Goal: Information Seeking & Learning: Learn about a topic

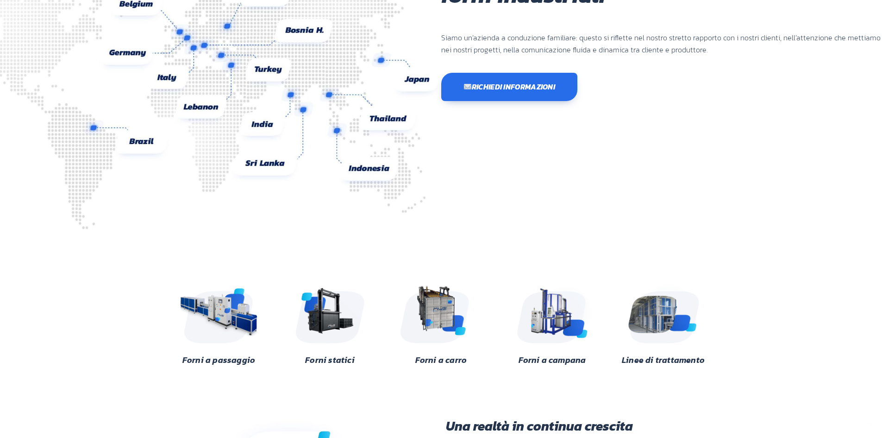
scroll to position [139, 0]
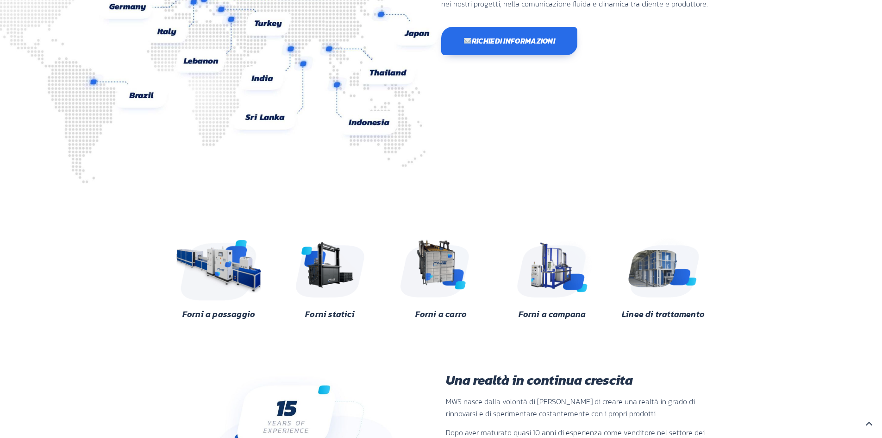
click at [227, 276] on img at bounding box center [219, 266] width 90 height 67
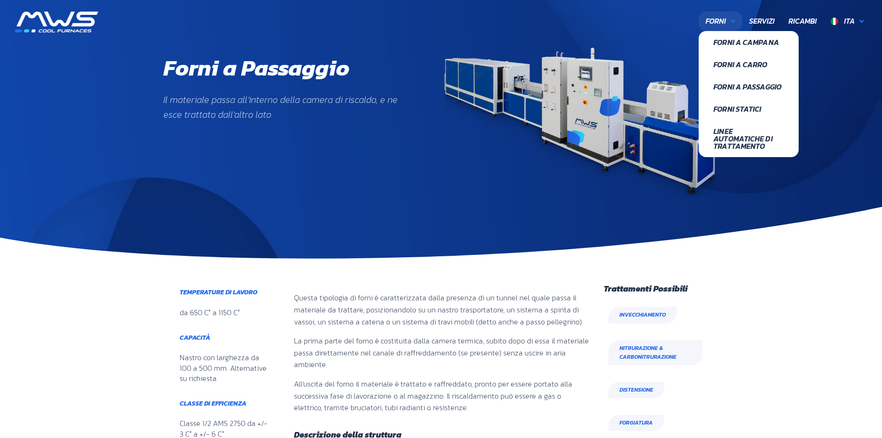
click at [731, 24] on icon at bounding box center [733, 21] width 5 height 7
click at [743, 84] on span "Forni a Passaggio" at bounding box center [749, 86] width 70 height 7
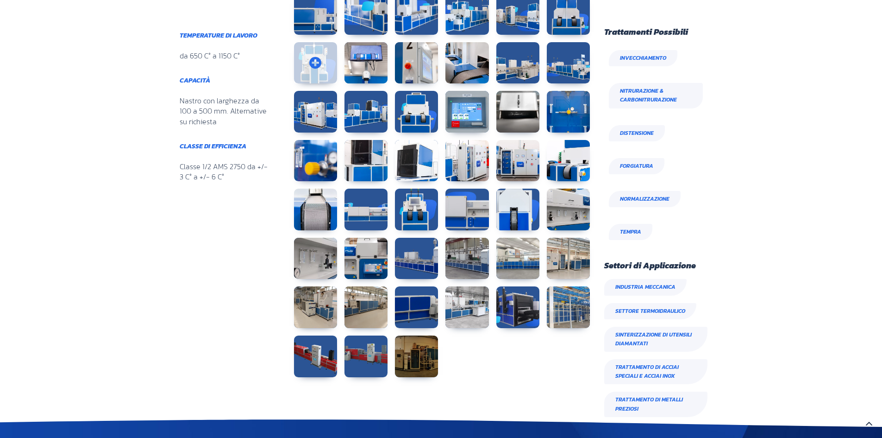
scroll to position [602, 0]
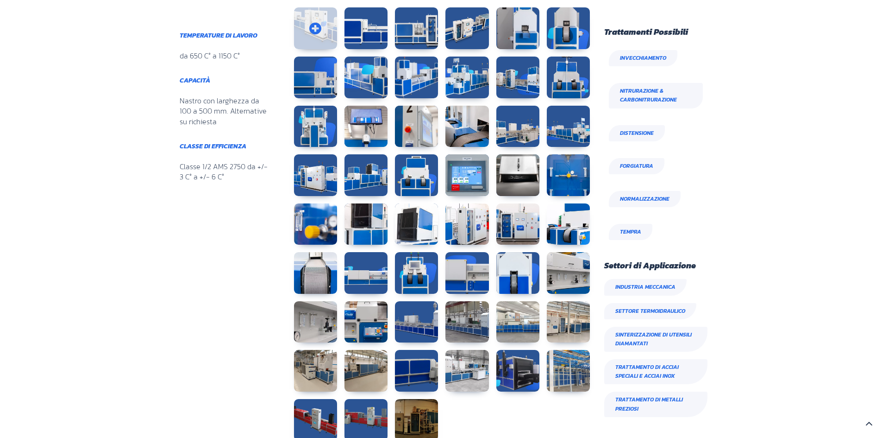
click at [312, 29] on link at bounding box center [315, 28] width 43 height 42
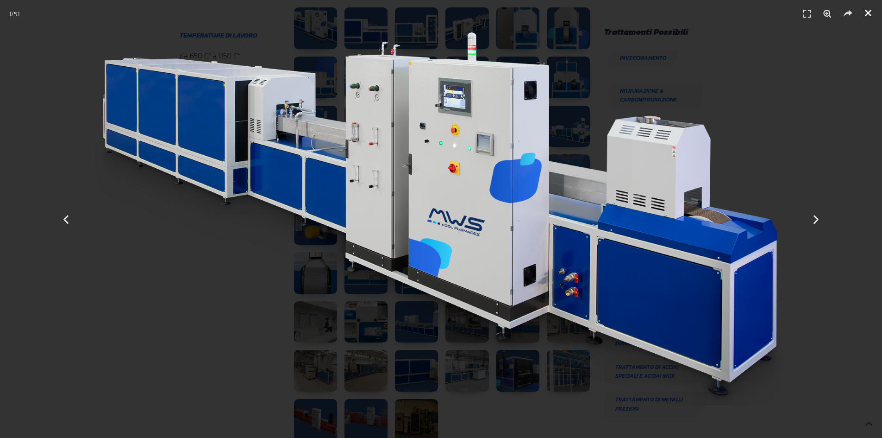
click at [868, 15] on icon "Chiudi (Esc)" at bounding box center [868, 12] width 9 height 9
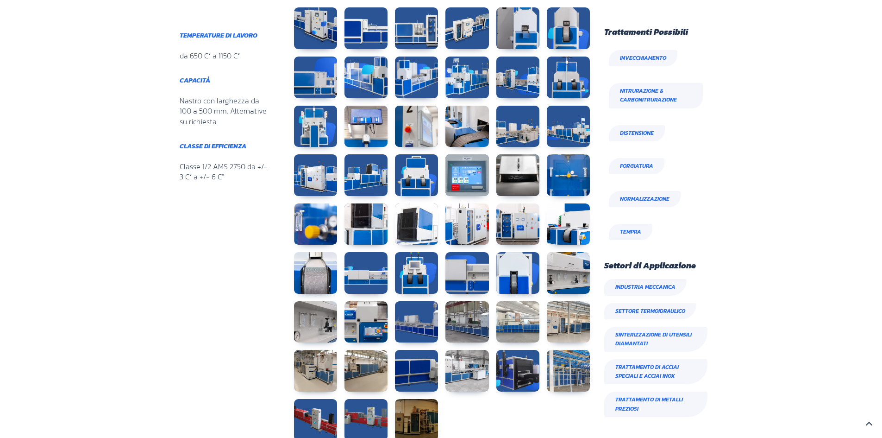
click at [419, 30] on link at bounding box center [416, 28] width 43 height 42
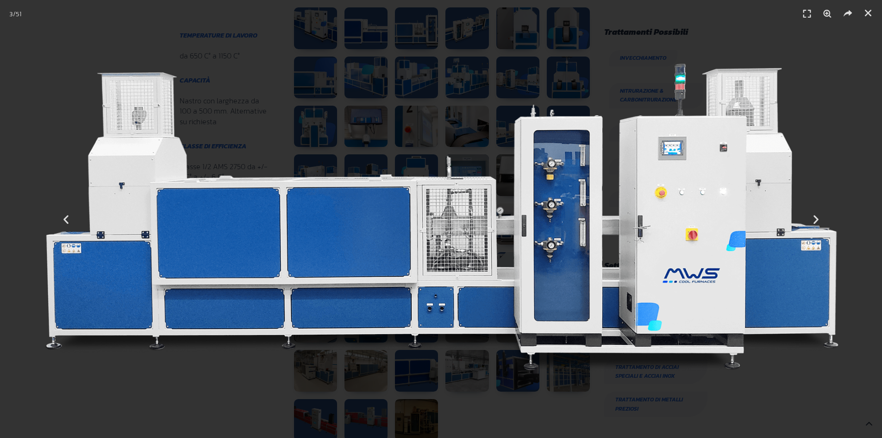
click at [409, 51] on div "3 / 51" at bounding box center [441, 218] width 818 height 373
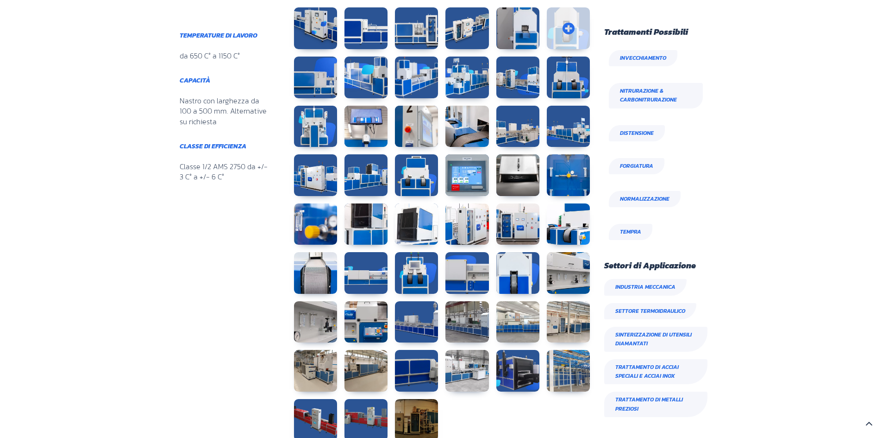
click at [562, 30] on link at bounding box center [568, 28] width 43 height 42
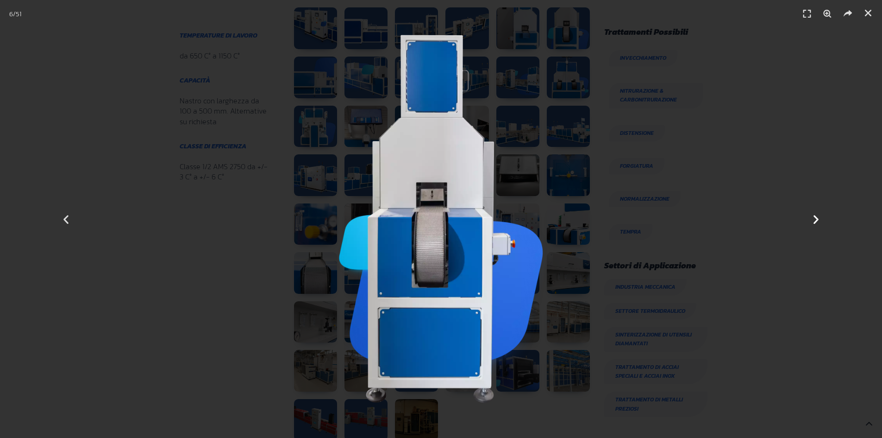
click at [816, 214] on icon "Next slide" at bounding box center [817, 219] width 12 height 12
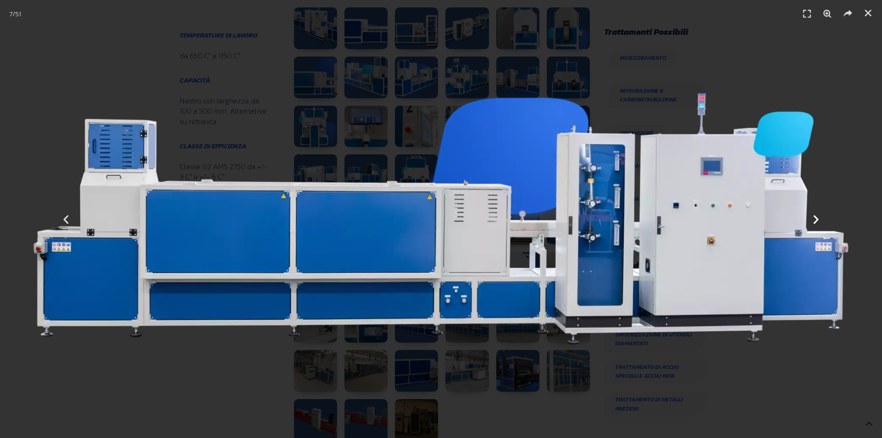
click at [815, 217] on icon "Next slide" at bounding box center [817, 219] width 12 height 12
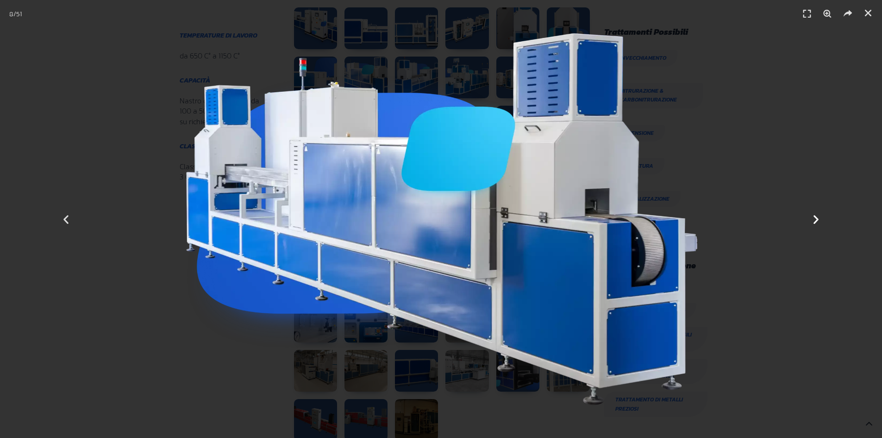
click at [815, 217] on icon "Next slide" at bounding box center [817, 219] width 12 height 12
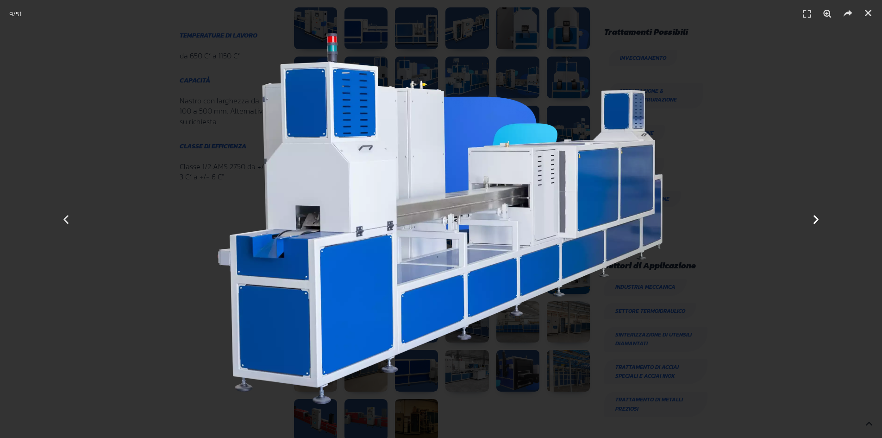
click at [815, 217] on icon "Next slide" at bounding box center [817, 219] width 12 height 12
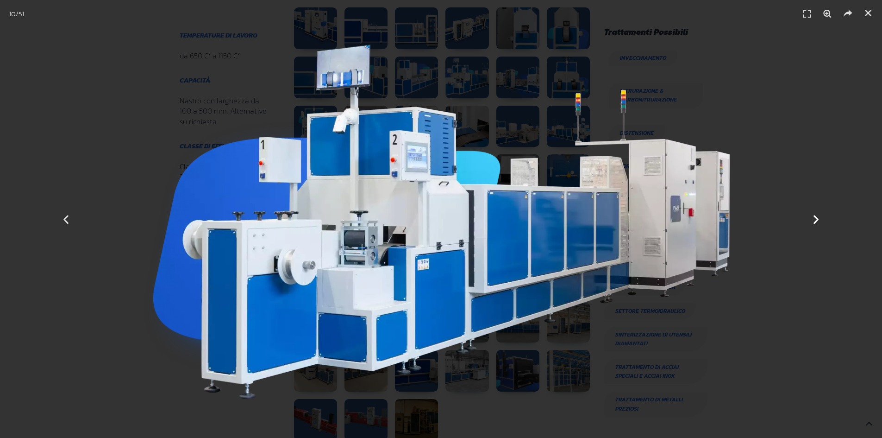
click at [815, 217] on icon "Next slide" at bounding box center [817, 219] width 12 height 12
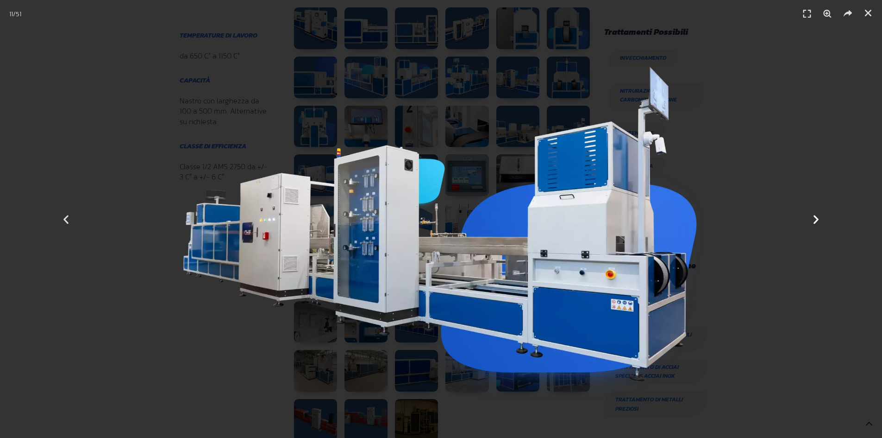
click at [815, 217] on icon "Next slide" at bounding box center [817, 219] width 12 height 12
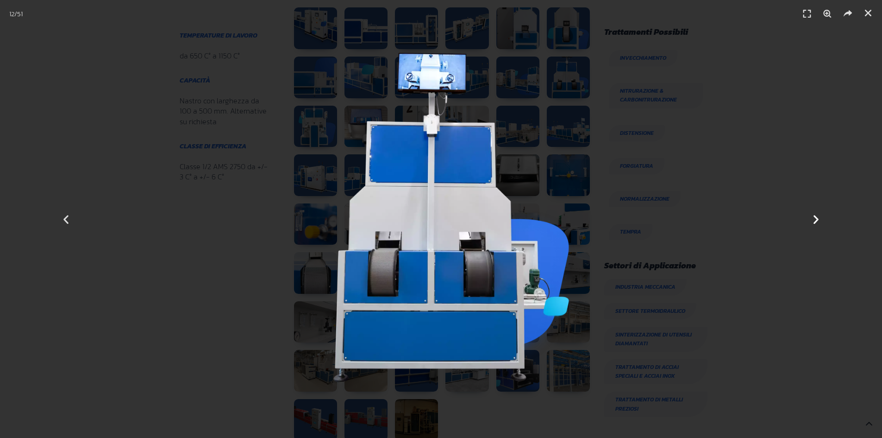
click at [815, 217] on icon "Next slide" at bounding box center [817, 219] width 12 height 12
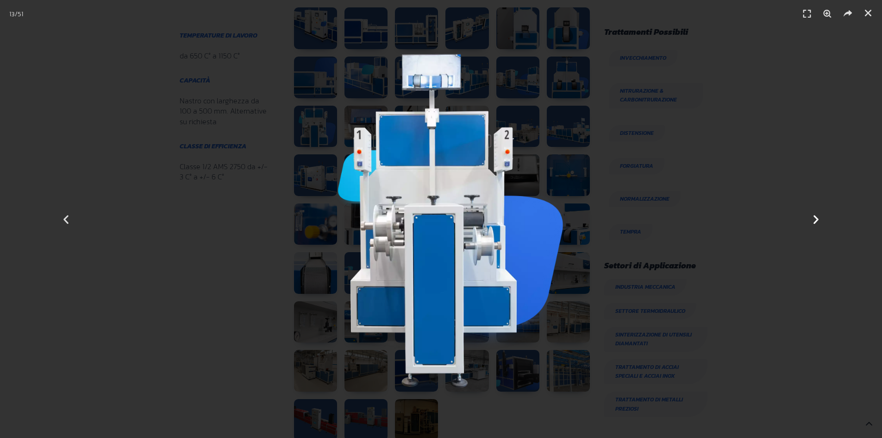
click at [815, 217] on icon "Next slide" at bounding box center [817, 219] width 12 height 12
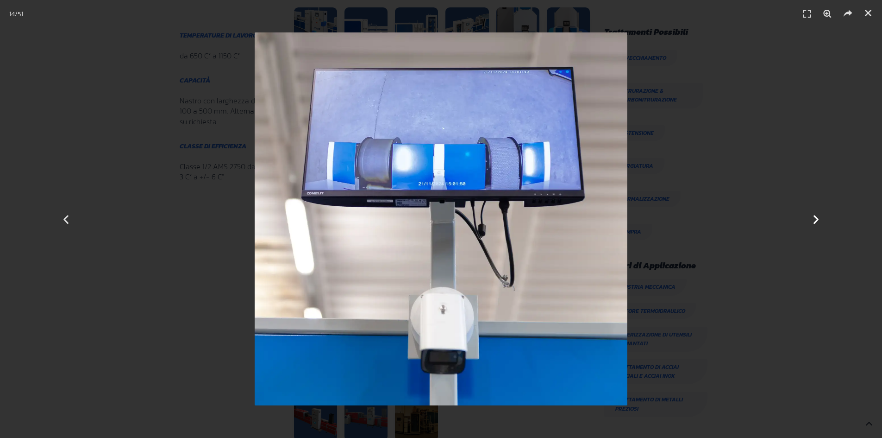
click at [815, 217] on icon "Next slide" at bounding box center [817, 219] width 12 height 12
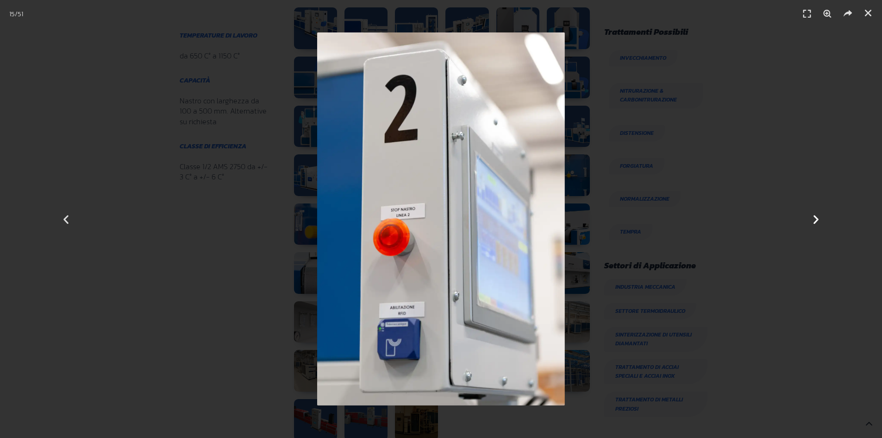
click at [815, 217] on icon "Next slide" at bounding box center [817, 219] width 12 height 12
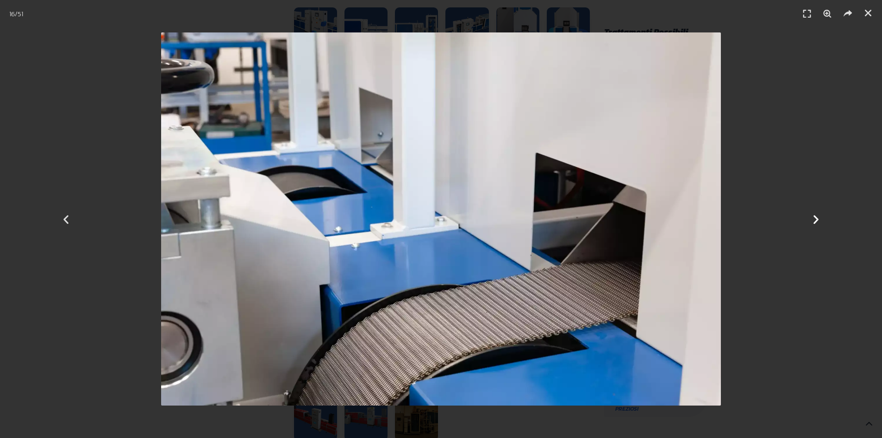
click at [815, 217] on icon "Next slide" at bounding box center [817, 219] width 12 height 12
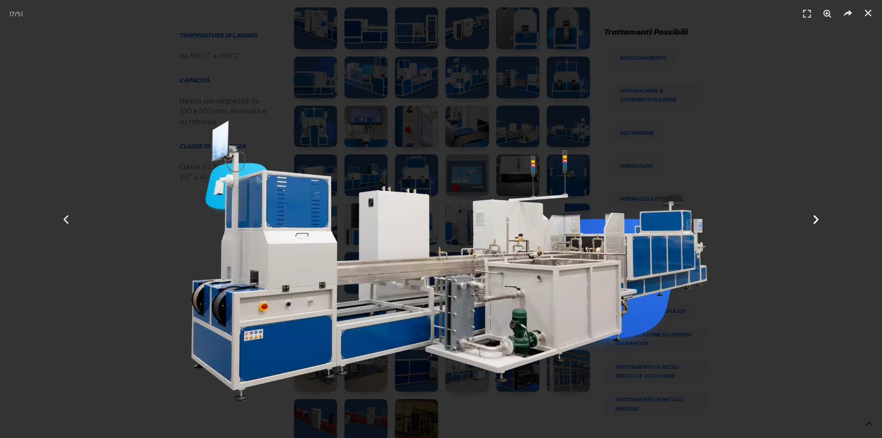
click at [815, 217] on icon "Next slide" at bounding box center [817, 219] width 12 height 12
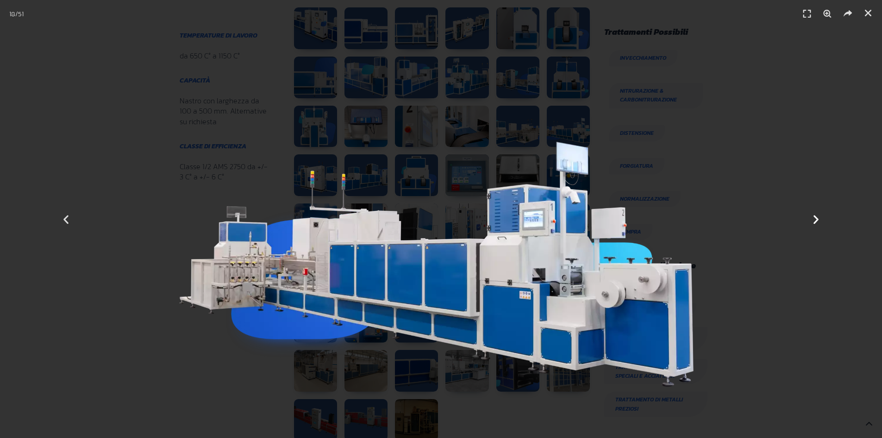
click at [815, 217] on icon "Next slide" at bounding box center [817, 219] width 12 height 12
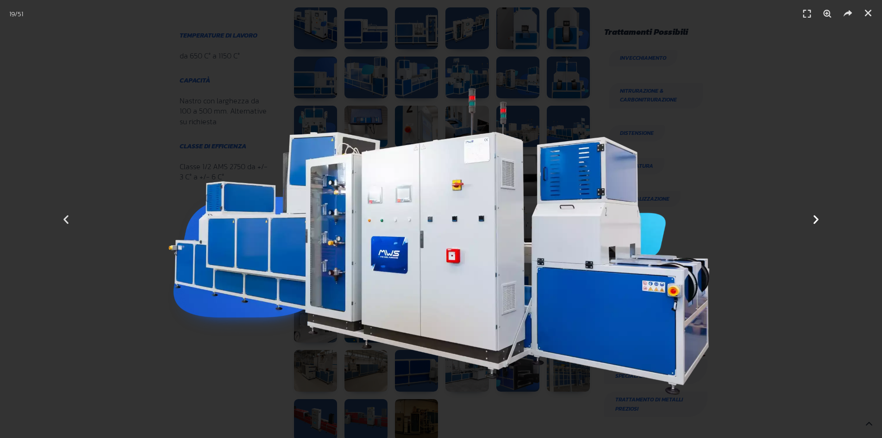
click at [815, 217] on icon "Next slide" at bounding box center [817, 219] width 12 height 12
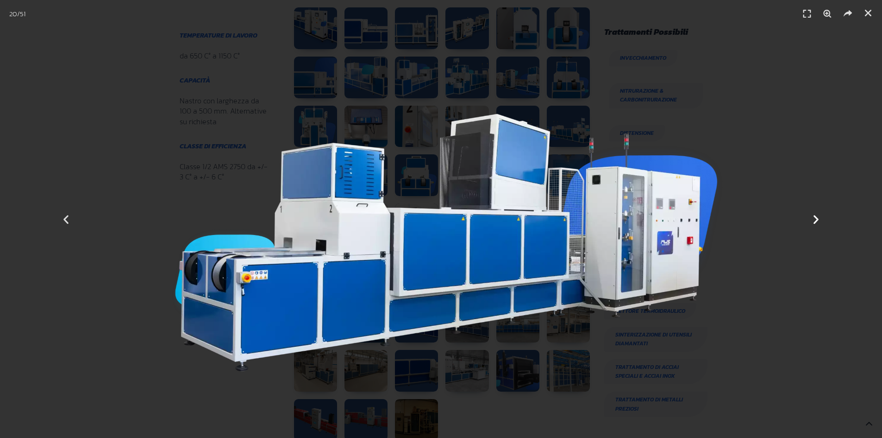
click at [815, 217] on icon "Next slide" at bounding box center [817, 219] width 12 height 12
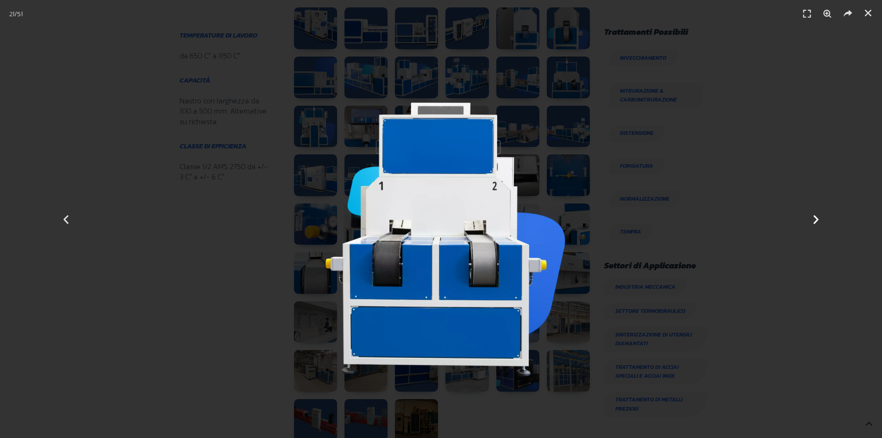
click at [815, 217] on icon "Next slide" at bounding box center [817, 219] width 12 height 12
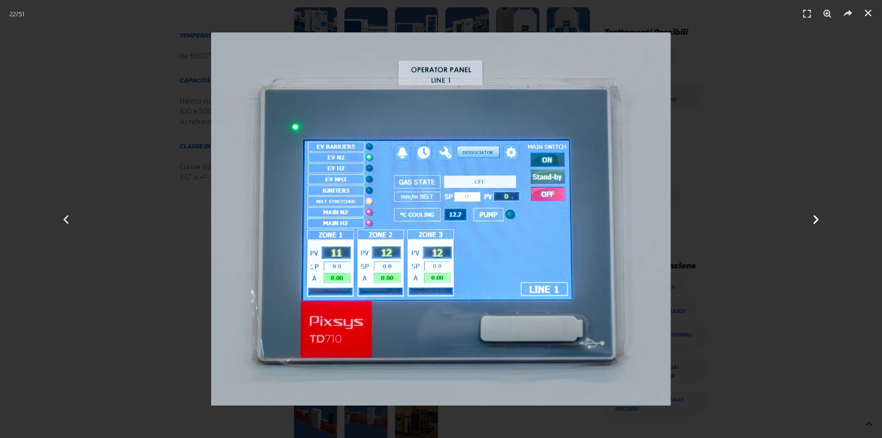
click at [815, 217] on icon "Next slide" at bounding box center [817, 219] width 12 height 12
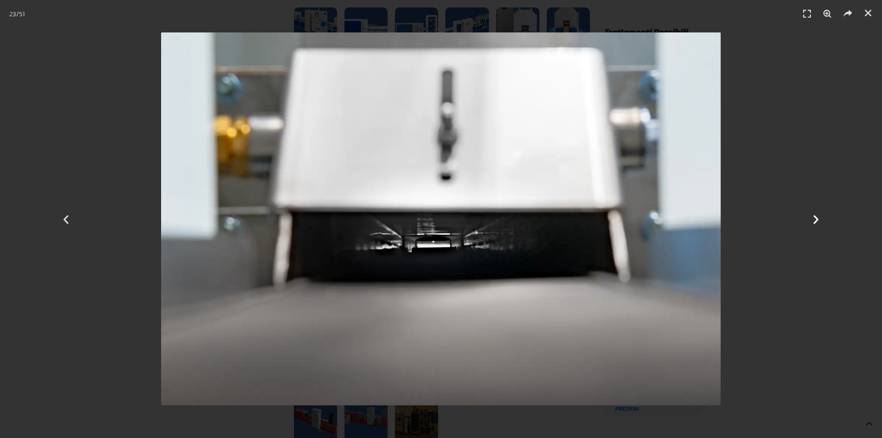
click at [815, 217] on icon "Next slide" at bounding box center [817, 219] width 12 height 12
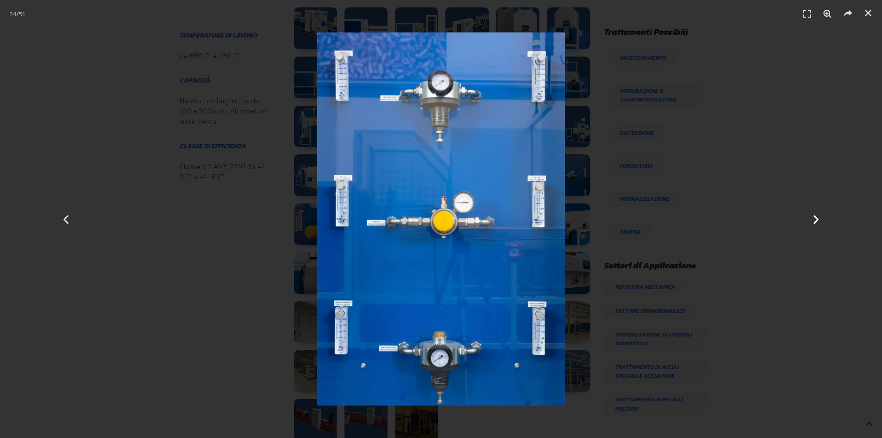
click at [815, 217] on icon "Next slide" at bounding box center [817, 219] width 12 height 12
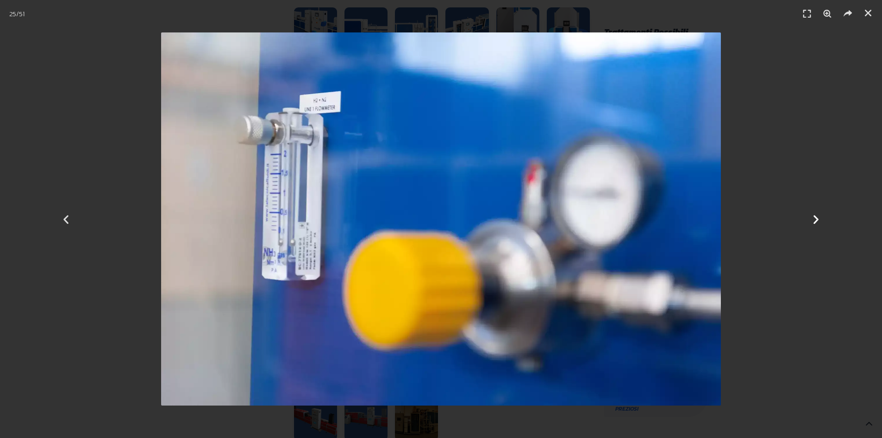
click at [815, 217] on icon "Next slide" at bounding box center [817, 219] width 12 height 12
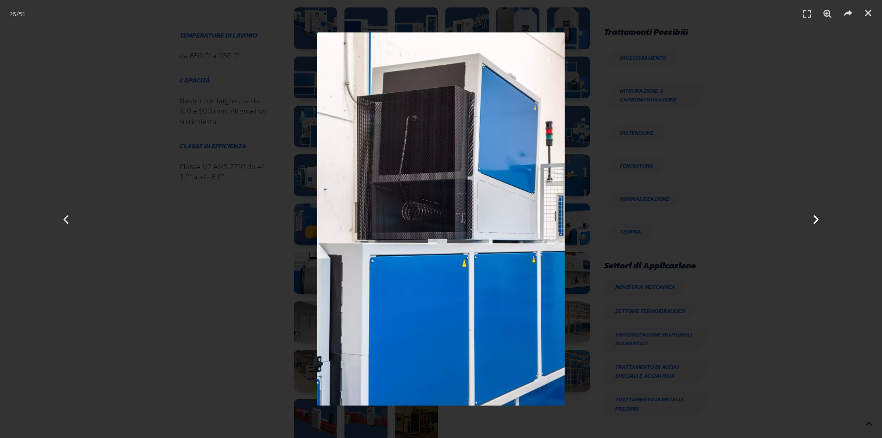
click at [815, 217] on icon "Next slide" at bounding box center [817, 219] width 12 height 12
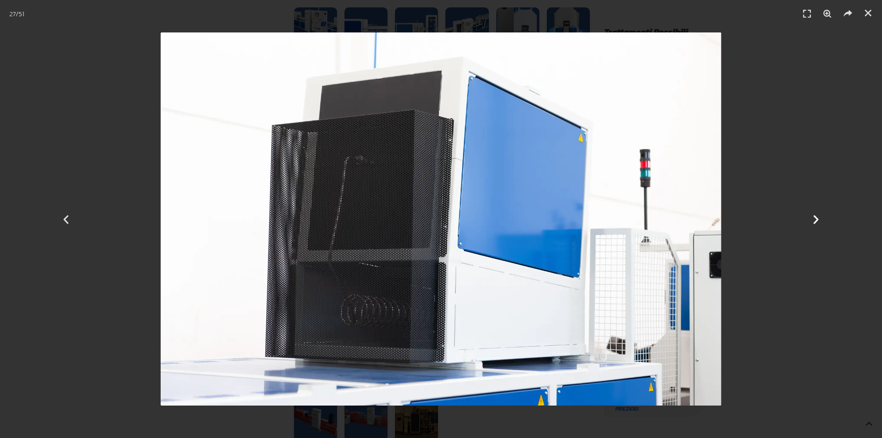
click at [815, 217] on icon "Next slide" at bounding box center [817, 219] width 12 height 12
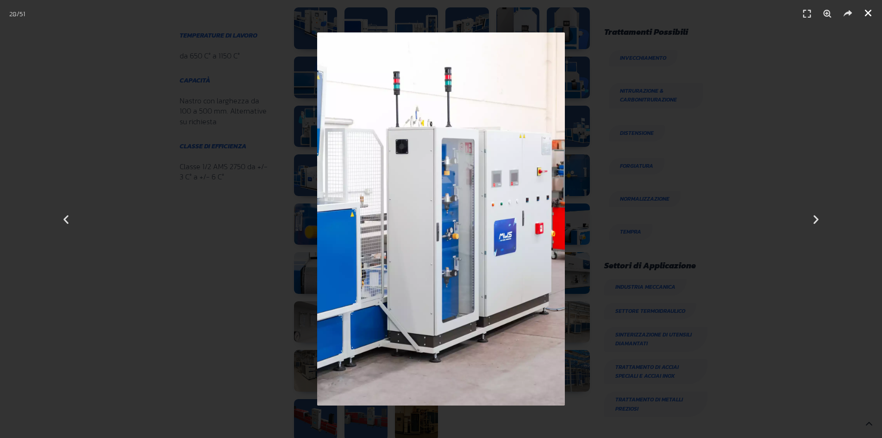
click at [865, 17] on icon "Chiudi (Esc)" at bounding box center [868, 12] width 9 height 9
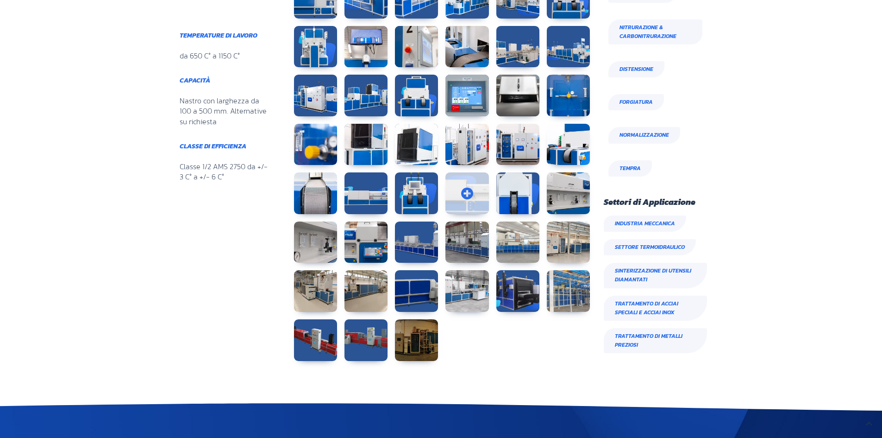
scroll to position [741, 0]
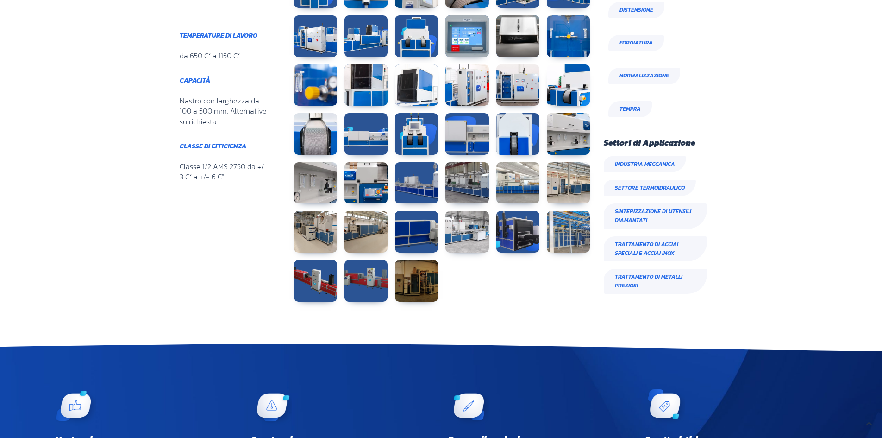
click at [632, 213] on span "Sinterizzazione di utensili diamantati" at bounding box center [655, 215] width 103 height 25
click at [303, 280] on link at bounding box center [315, 281] width 43 height 42
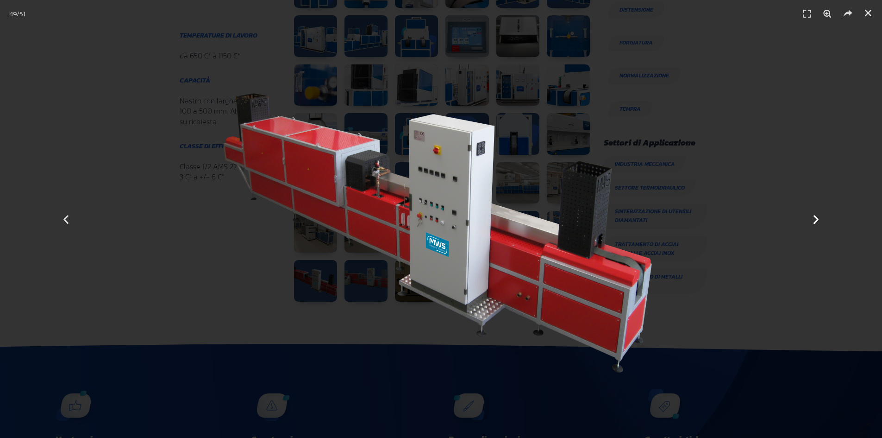
click at [818, 221] on icon "Next slide" at bounding box center [817, 219] width 12 height 12
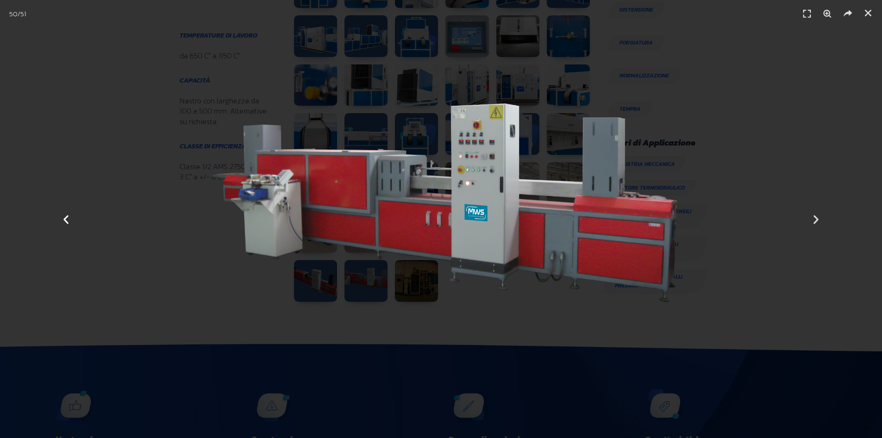
click at [70, 221] on icon "Previous slide" at bounding box center [66, 219] width 12 height 12
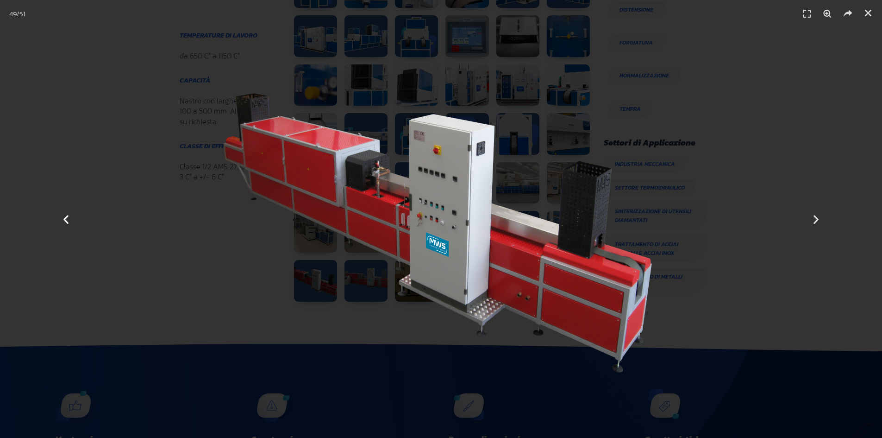
click at [70, 221] on icon "Previous slide" at bounding box center [66, 219] width 12 height 12
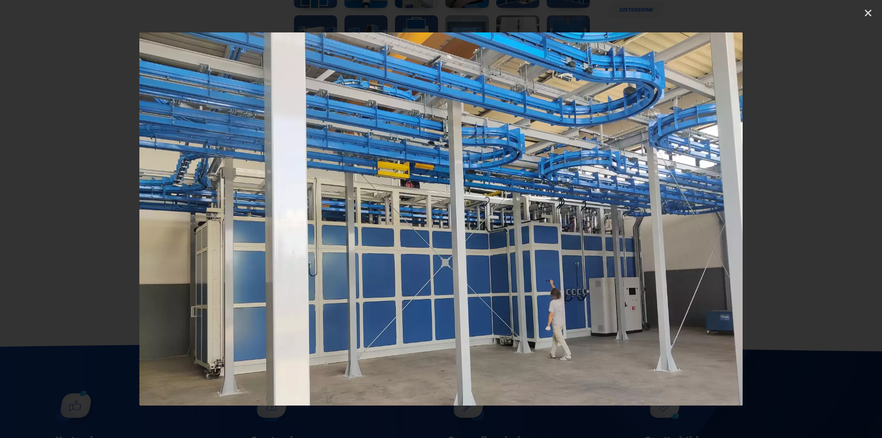
click at [70, 221] on icon "Previous slide" at bounding box center [66, 219] width 12 height 12
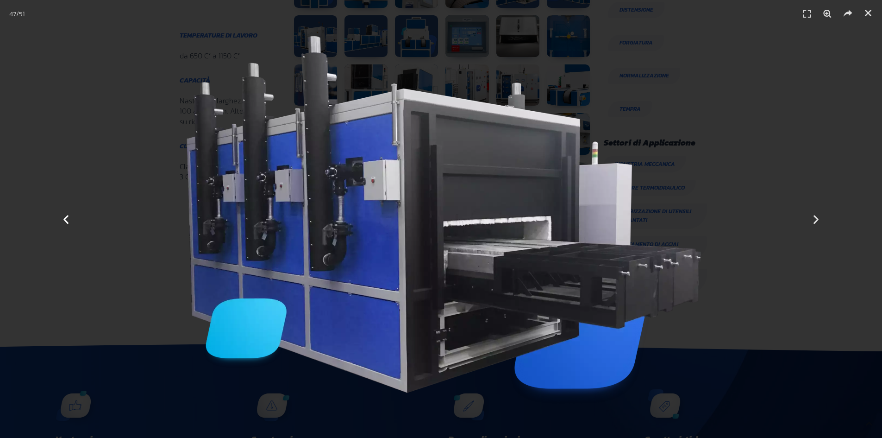
click at [70, 221] on icon "Previous slide" at bounding box center [66, 219] width 12 height 12
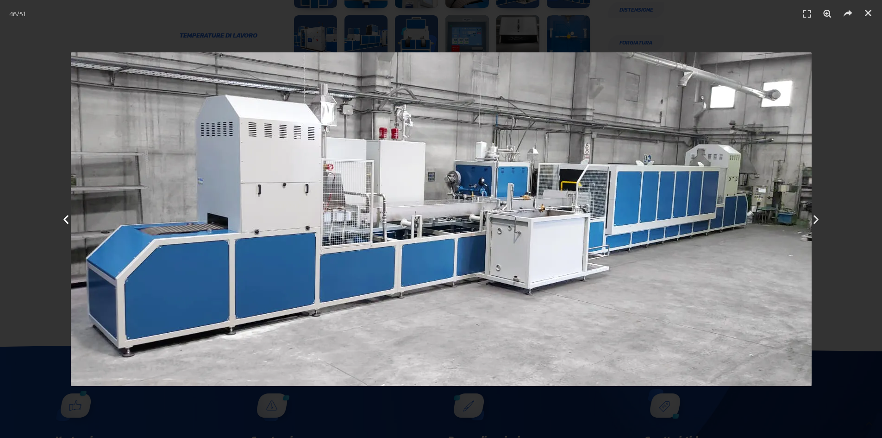
click at [70, 221] on icon "Previous slide" at bounding box center [66, 219] width 12 height 12
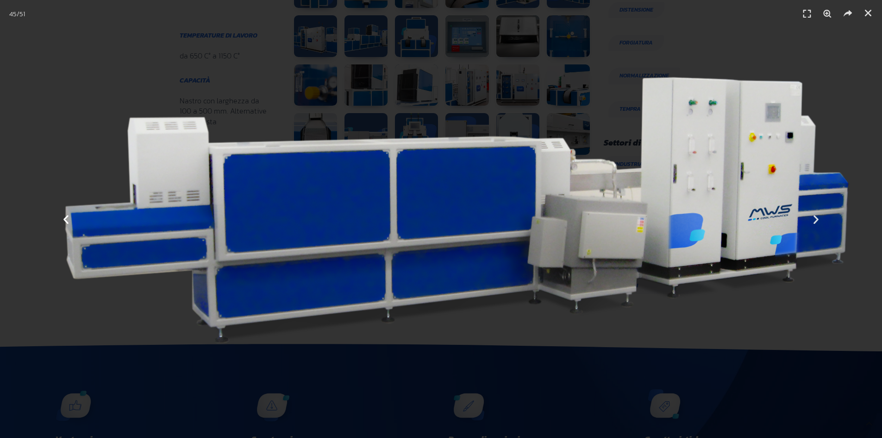
click at [70, 221] on icon "Previous slide" at bounding box center [66, 219] width 12 height 12
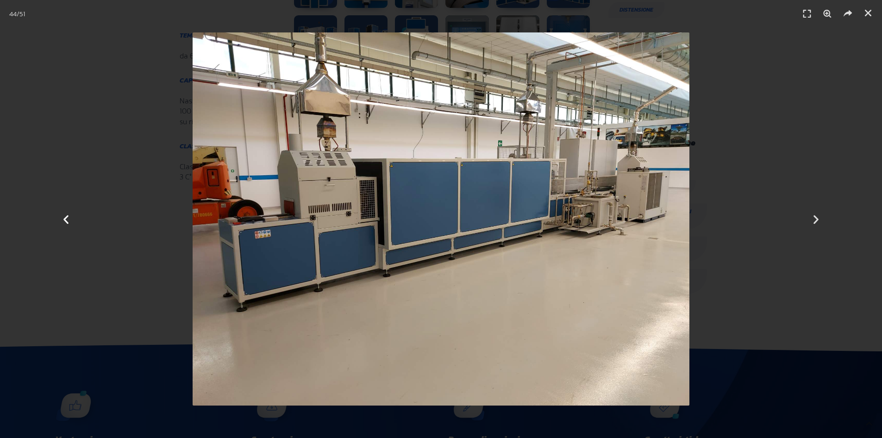
click at [70, 221] on icon "Previous slide" at bounding box center [66, 219] width 12 height 12
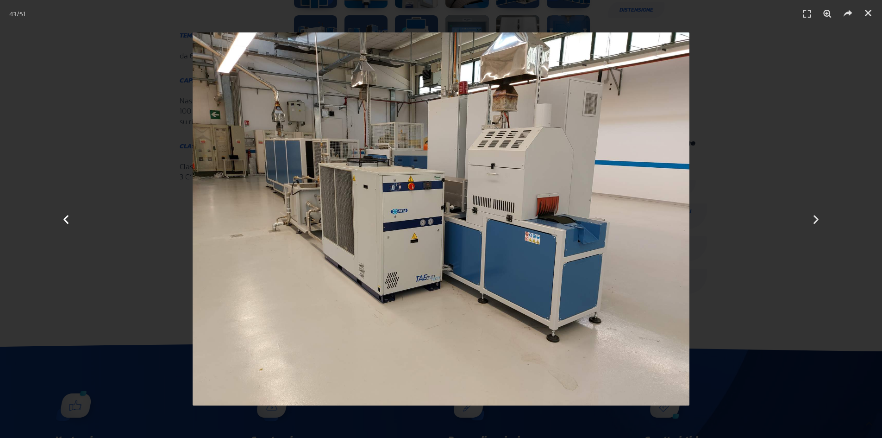
click at [70, 221] on icon "Previous slide" at bounding box center [66, 219] width 12 height 12
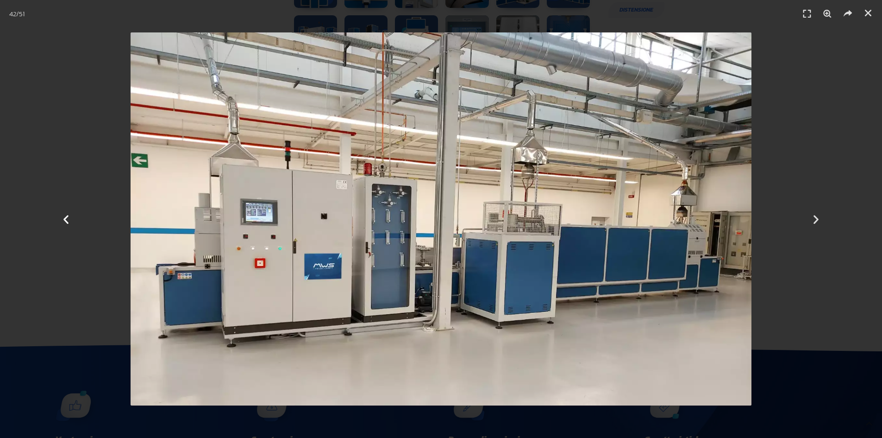
click at [70, 221] on icon "Previous slide" at bounding box center [66, 219] width 12 height 12
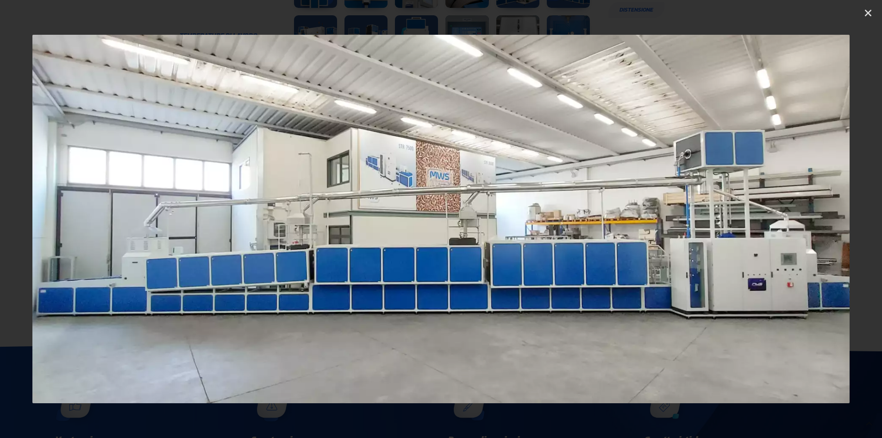
click at [70, 221] on icon "Previous slide" at bounding box center [66, 219] width 12 height 12
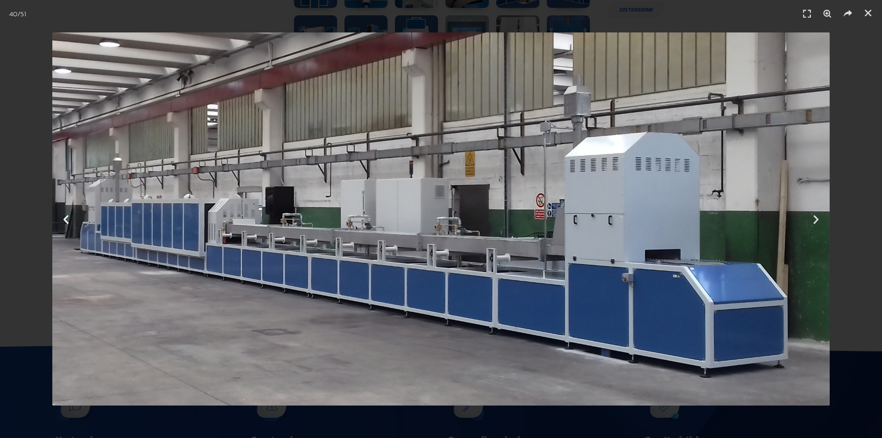
click at [70, 221] on icon "Previous slide" at bounding box center [66, 219] width 12 height 12
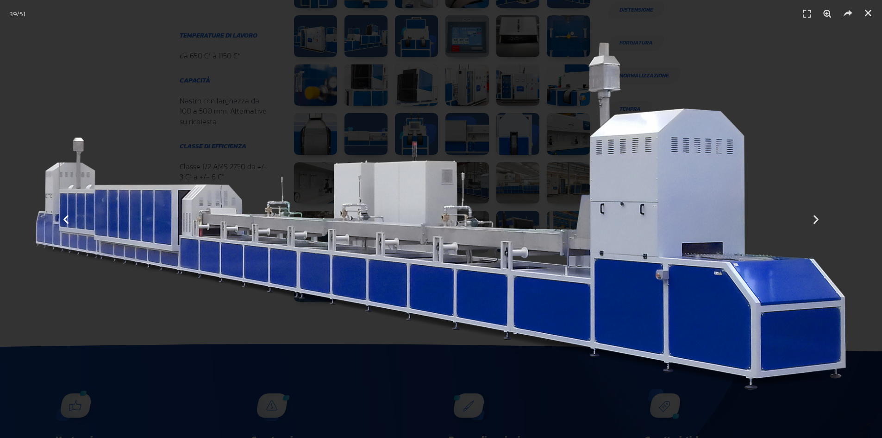
click at [70, 221] on icon "Previous slide" at bounding box center [66, 219] width 12 height 12
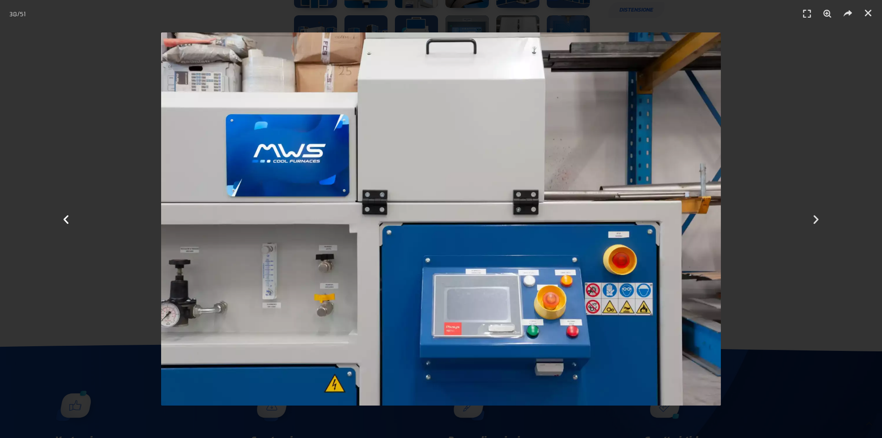
click at [70, 221] on icon "Previous slide" at bounding box center [66, 219] width 12 height 12
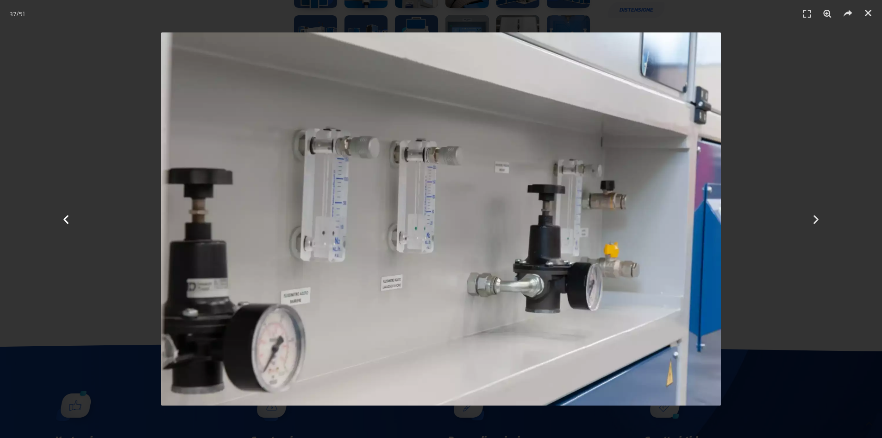
click at [70, 221] on icon "Previous slide" at bounding box center [66, 219] width 12 height 12
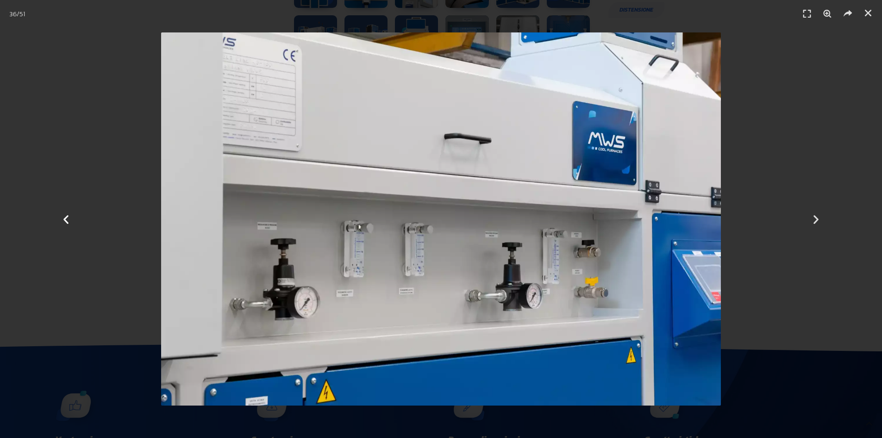
click at [70, 221] on icon "Previous slide" at bounding box center [66, 219] width 12 height 12
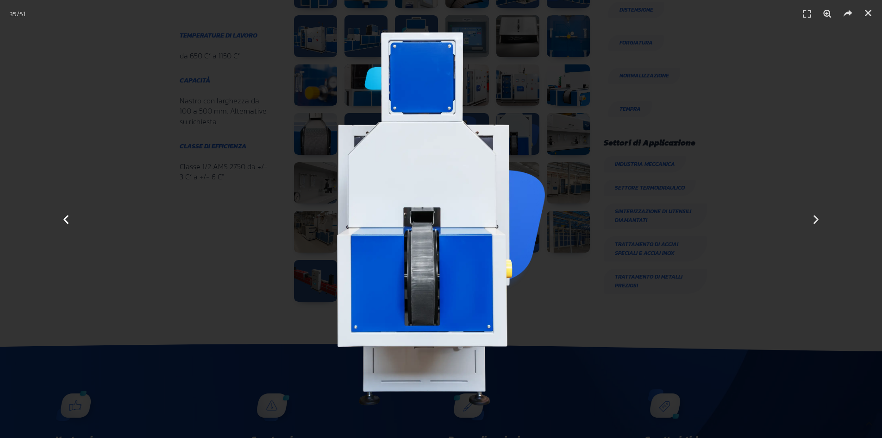
click at [70, 221] on icon "Previous slide" at bounding box center [66, 219] width 12 height 12
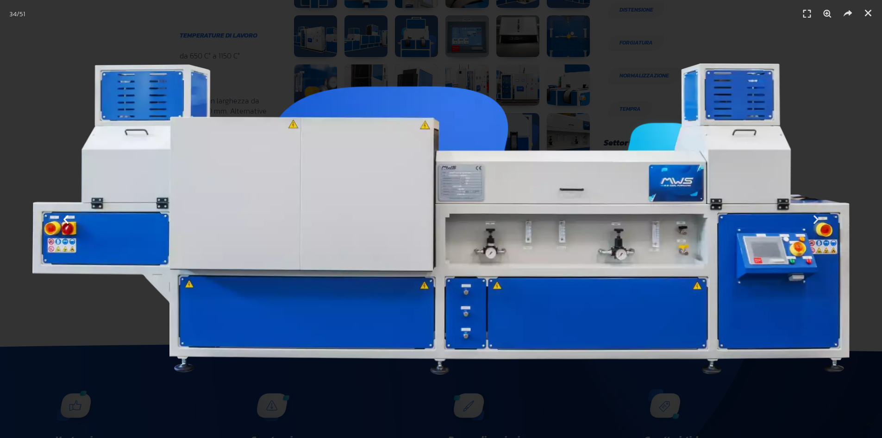
click at [70, 221] on icon "Previous slide" at bounding box center [66, 219] width 12 height 12
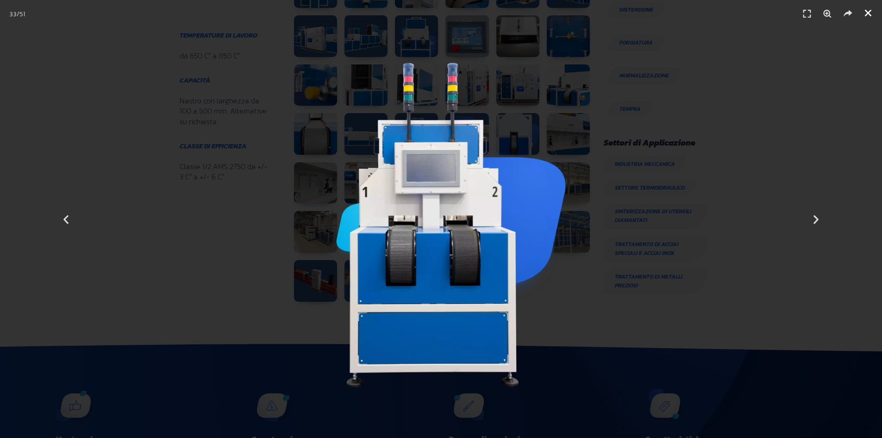
click at [872, 16] on icon "Chiudi (Esc)" at bounding box center [868, 12] width 9 height 9
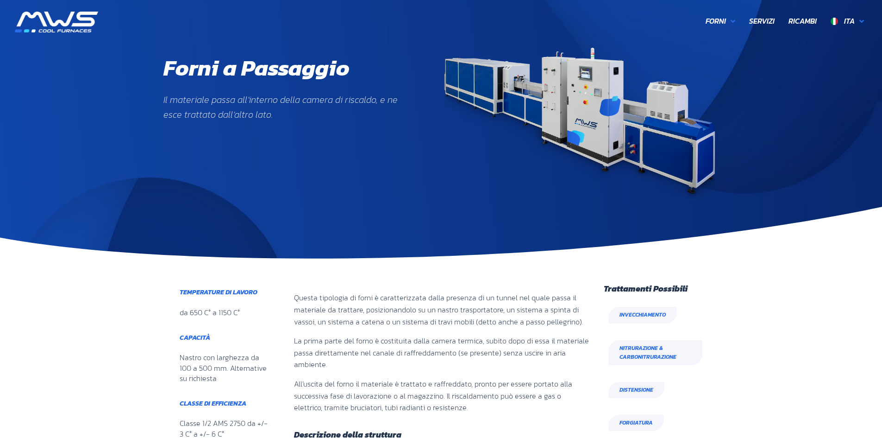
scroll to position [0, 0]
click at [568, 125] on img at bounding box center [580, 123] width 278 height 150
